Goal: Information Seeking & Learning: Learn about a topic

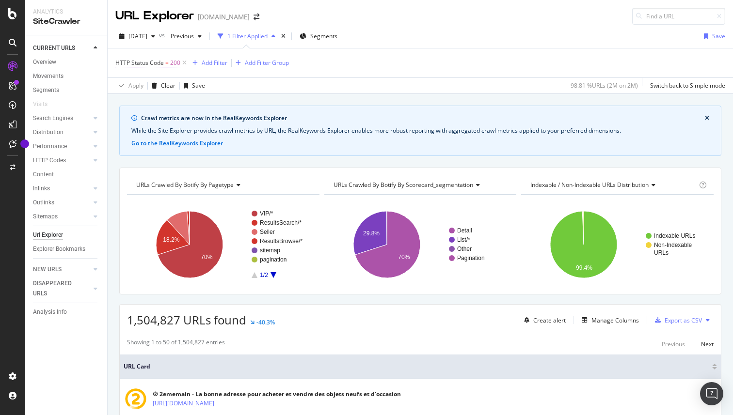
click at [175, 64] on span "200" at bounding box center [175, 63] width 10 height 14
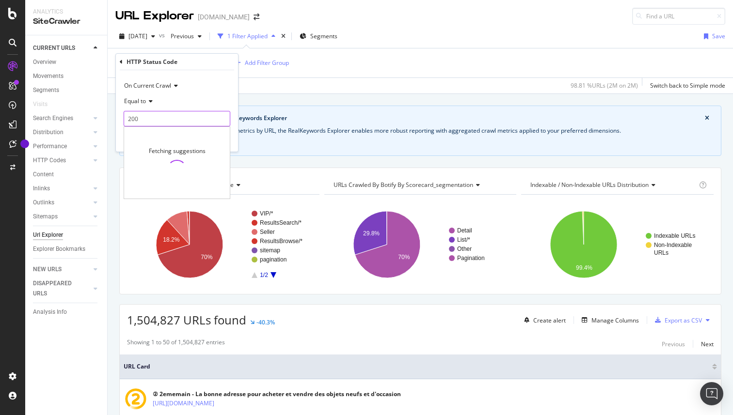
drag, startPoint x: 149, startPoint y: 117, endPoint x: 114, endPoint y: 120, distance: 35.5
click at [114, 120] on body "Analytics SiteCrawler CURRENT URLS Overview Movements Segments Visits Search En…" at bounding box center [366, 207] width 733 height 415
click at [132, 123] on input "200" at bounding box center [177, 119] width 107 height 16
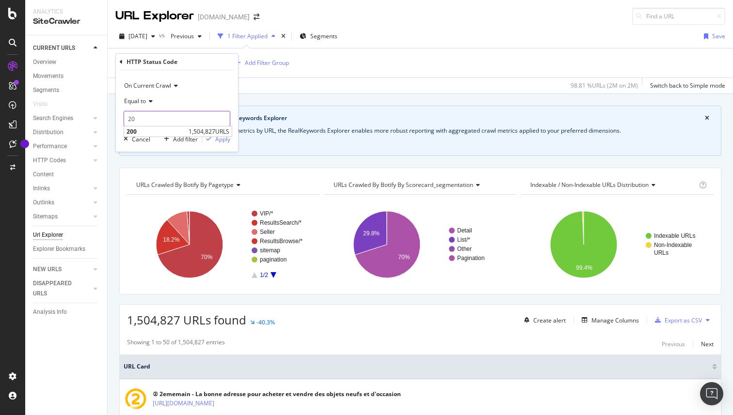
type input "2"
type input "4"
click at [174, 103] on div "Equal to" at bounding box center [177, 102] width 107 height 16
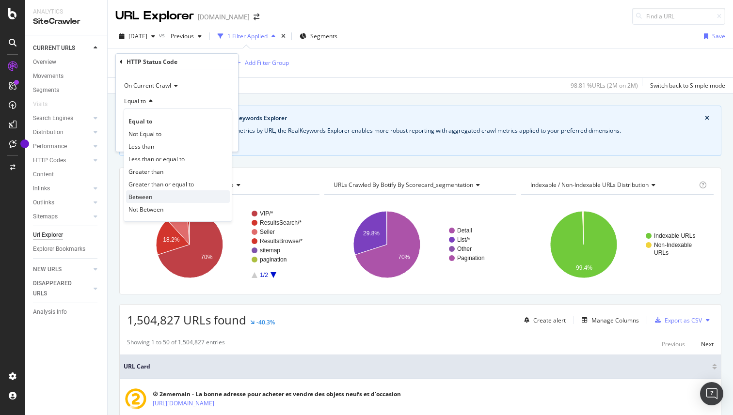
click at [162, 196] on div "Between" at bounding box center [178, 197] width 104 height 13
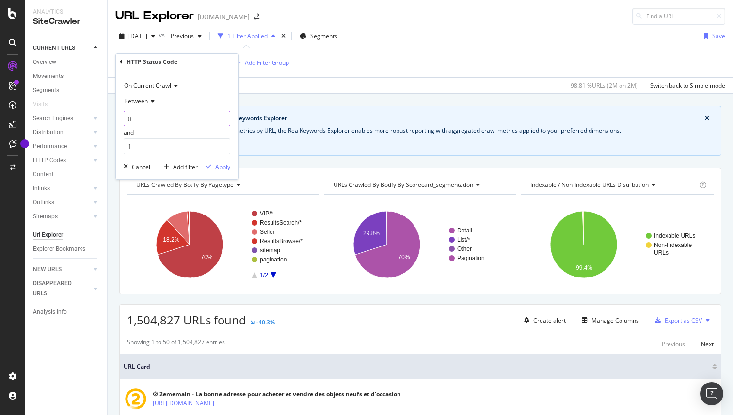
click at [150, 118] on input "0" at bounding box center [177, 119] width 107 height 16
type input "400"
drag, startPoint x: 205, startPoint y: 144, endPoint x: 203, endPoint y: 150, distance: 6.3
click at [205, 149] on input "1" at bounding box center [177, 147] width 107 height 16
type input "499"
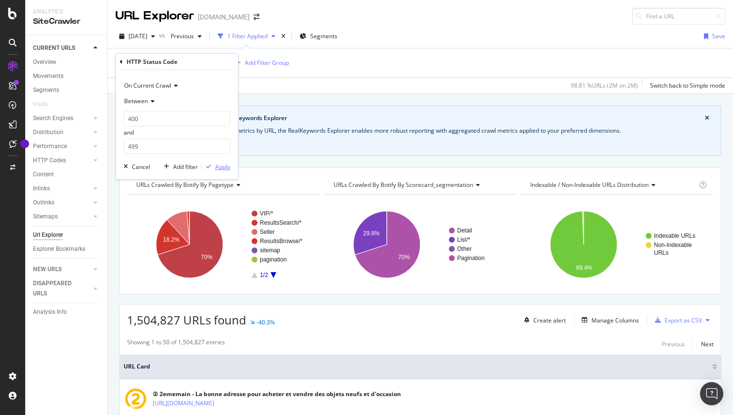
click at [215, 168] on div "Apply" at bounding box center [216, 166] width 28 height 9
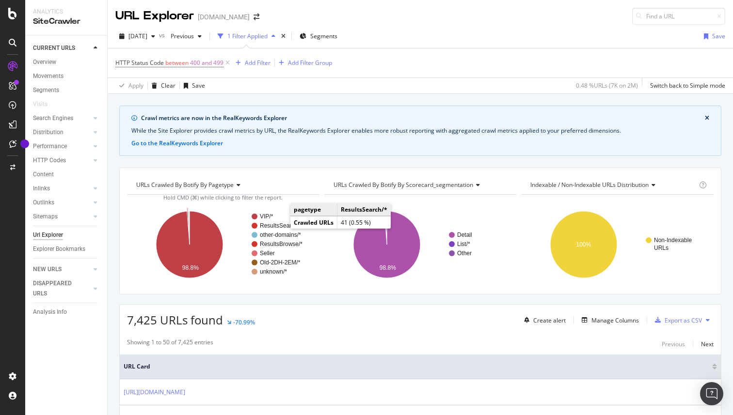
click at [275, 225] on text "ResultsSearch/*" at bounding box center [281, 226] width 42 height 7
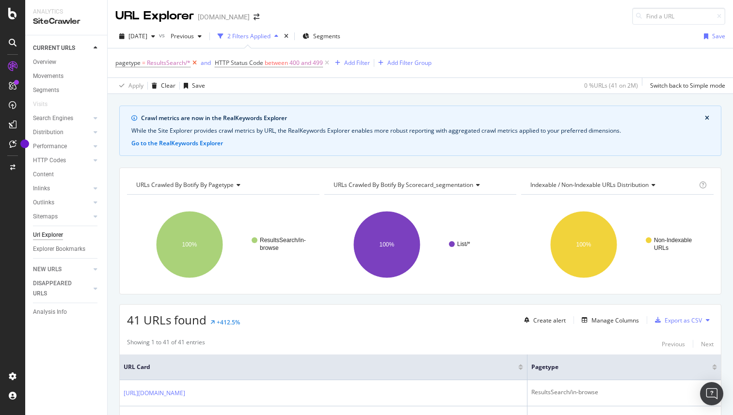
click at [196, 63] on icon at bounding box center [195, 63] width 8 height 10
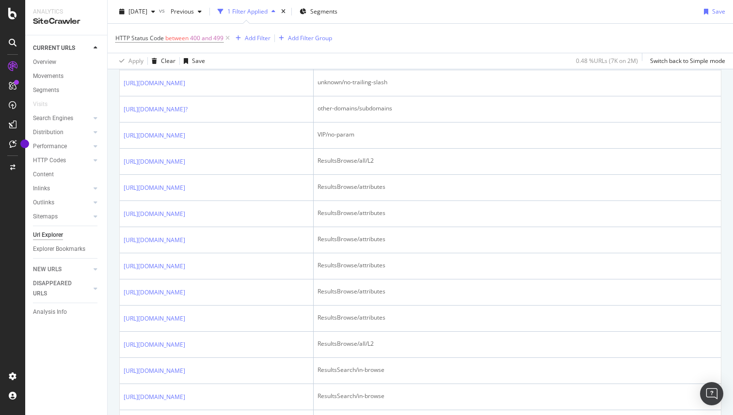
scroll to position [506, 0]
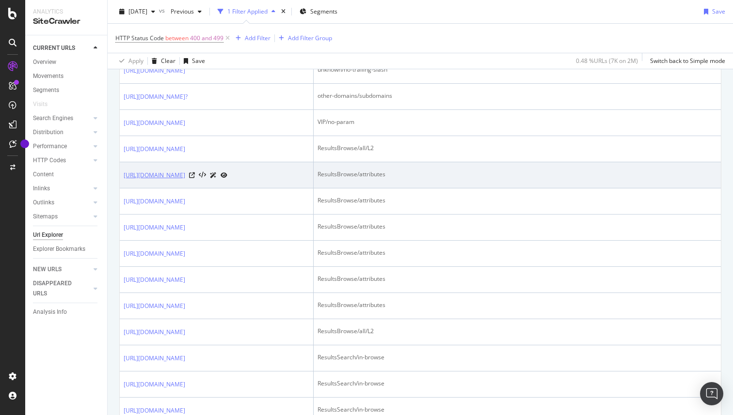
click at [185, 180] on link "[URL][DOMAIN_NAME]" at bounding box center [155, 176] width 62 height 10
click at [227, 180] on div at bounding box center [208, 175] width 38 height 10
click at [195, 178] on icon at bounding box center [192, 176] width 6 height 6
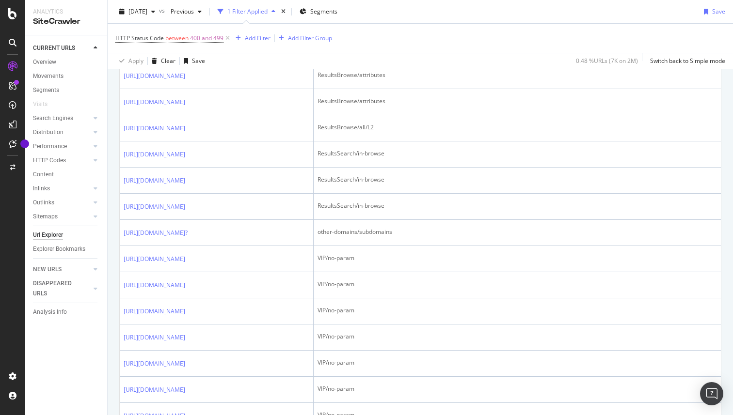
scroll to position [719, 0]
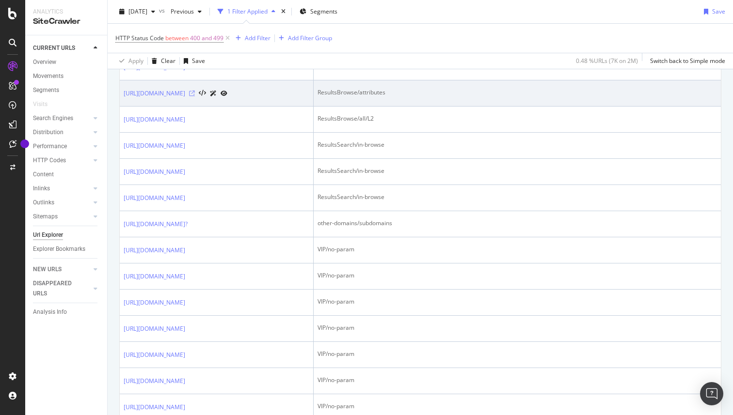
click at [195, 96] on icon at bounding box center [192, 94] width 6 height 6
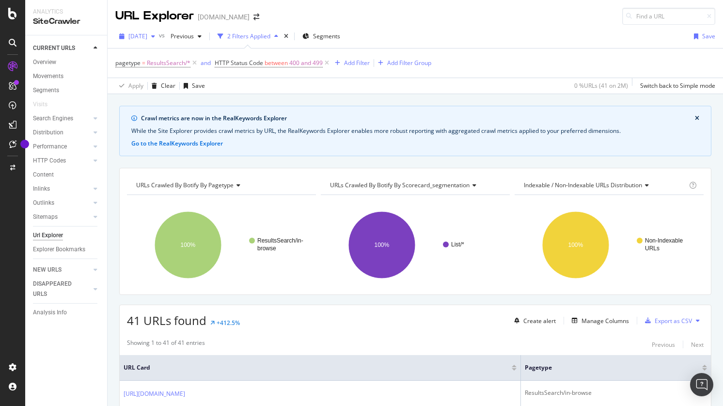
click at [147, 39] on span "[DATE]" at bounding box center [137, 36] width 19 height 8
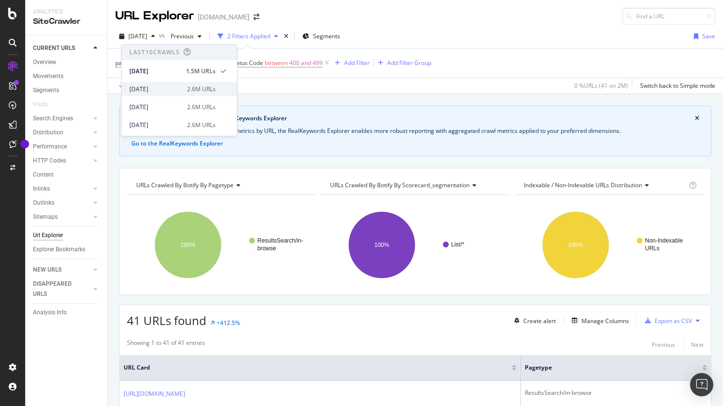
click at [167, 92] on div "2025 Sep. 29th" at bounding box center [155, 89] width 52 height 9
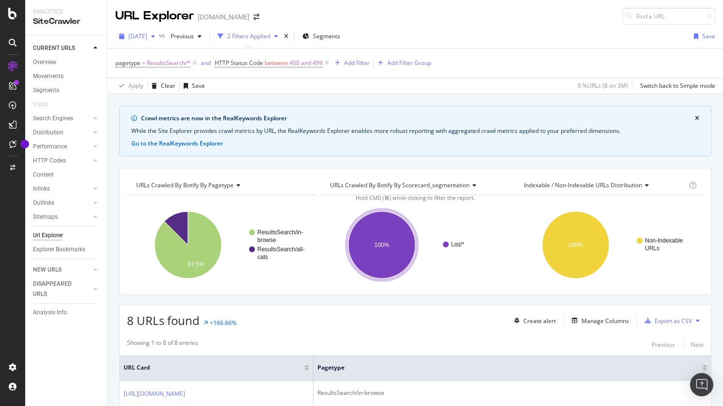
click at [147, 34] on span "2025 Sep. 29th" at bounding box center [137, 36] width 19 height 8
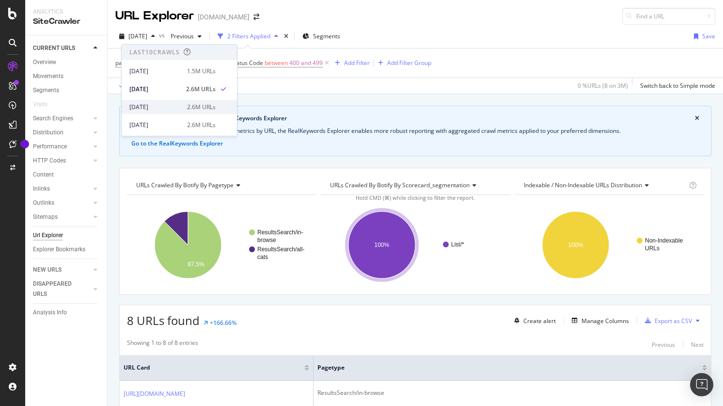
click at [187, 104] on div "2.6M URLs" at bounding box center [201, 107] width 29 height 9
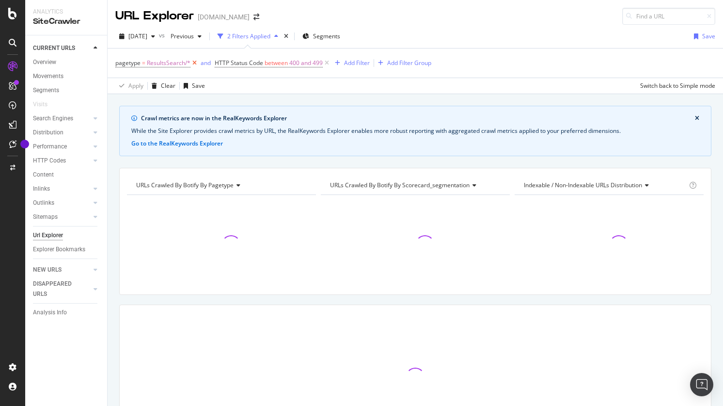
click at [194, 64] on icon at bounding box center [195, 63] width 8 height 10
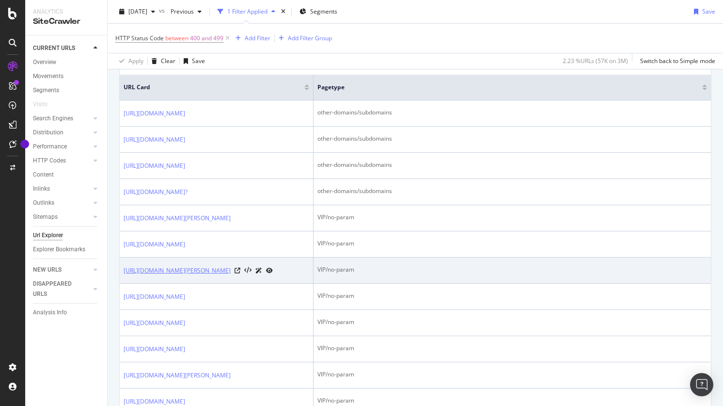
scroll to position [281, 0]
